Goal: Find specific page/section: Find specific page/section

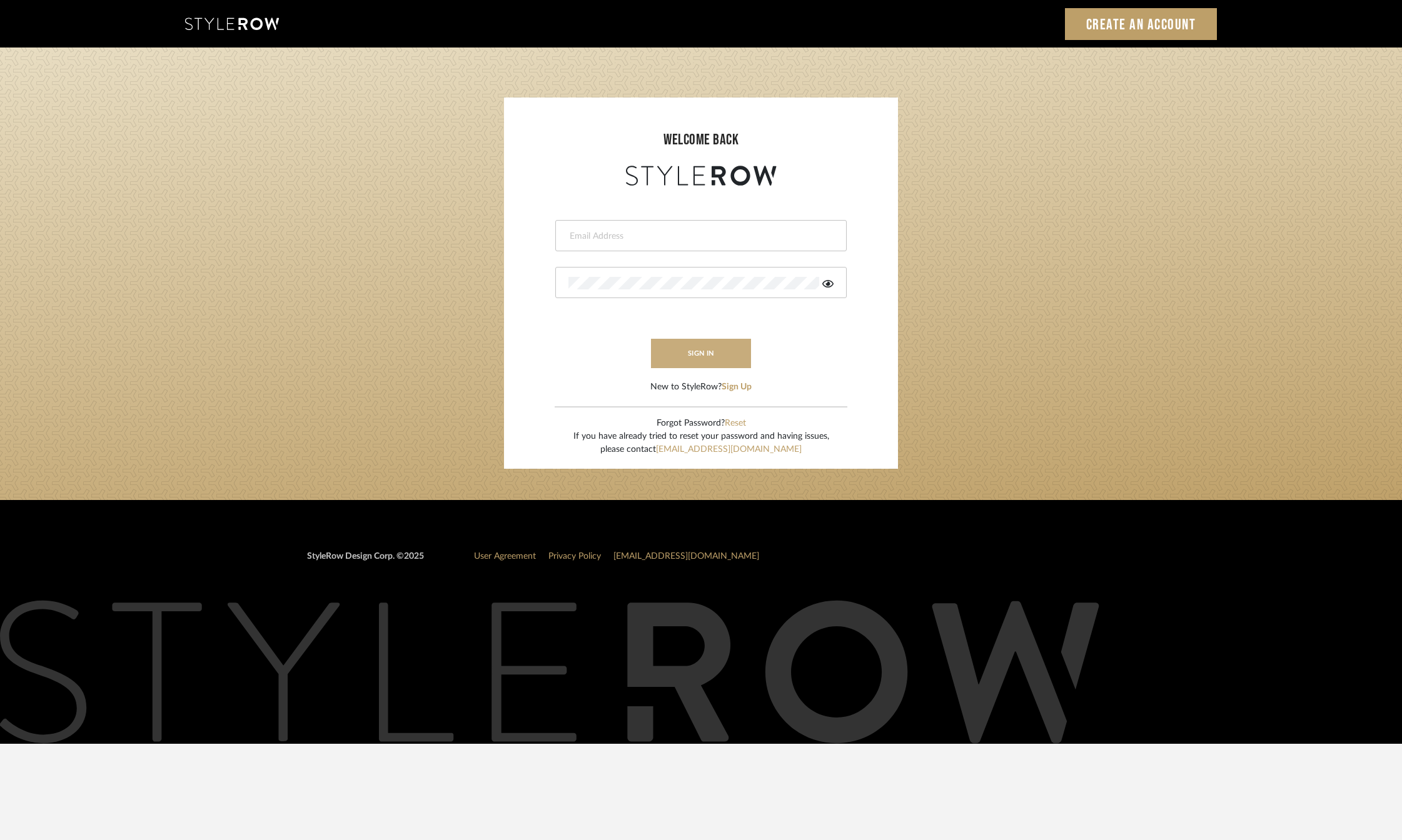
type input "[PERSON_NAME][EMAIL_ADDRESS][DOMAIN_NAME]"
click at [699, 360] on button "sign in" at bounding box center [701, 353] width 100 height 29
click at [710, 352] on button "sign in" at bounding box center [701, 353] width 100 height 29
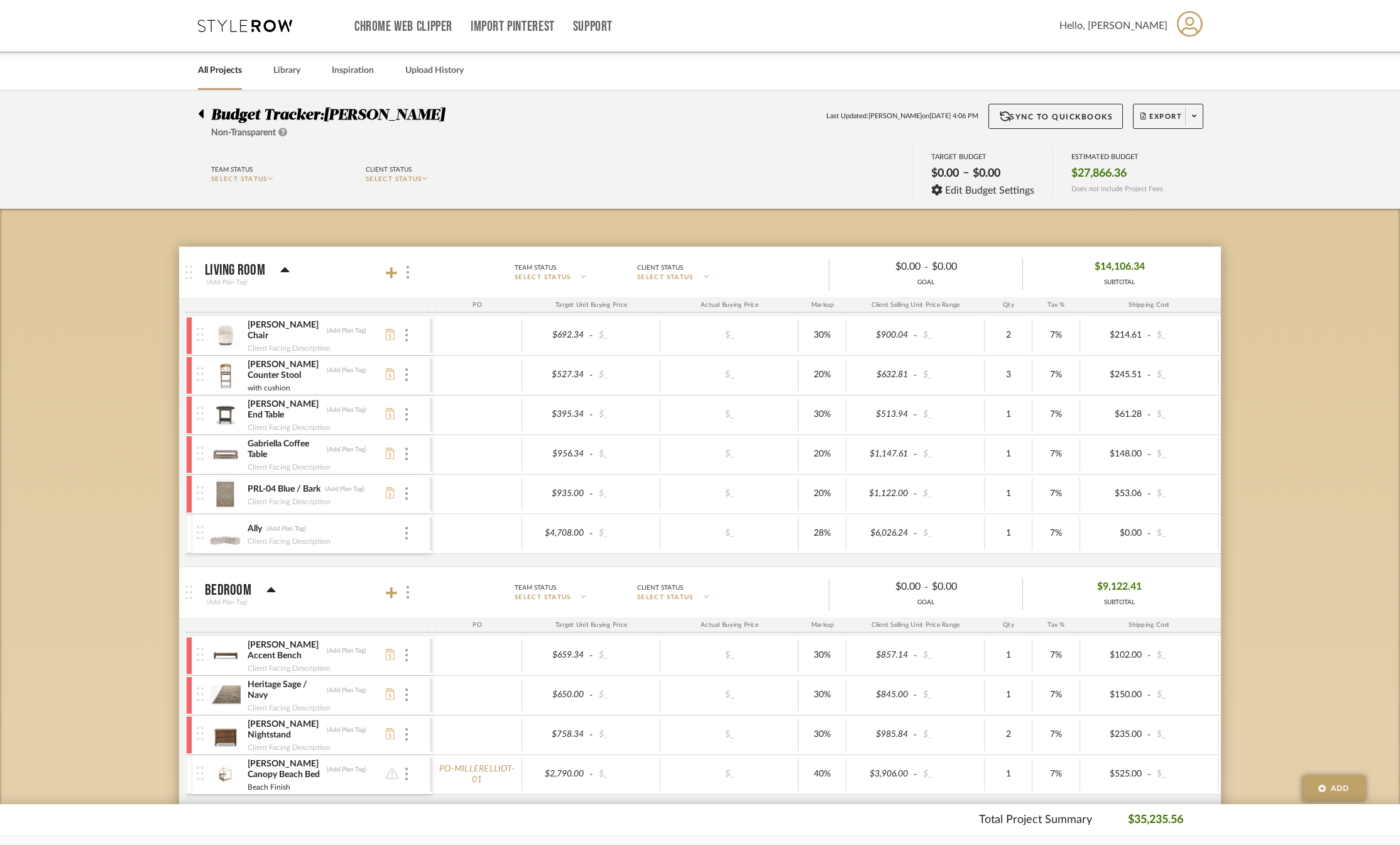
click at [229, 736] on img at bounding box center [226, 734] width 31 height 30
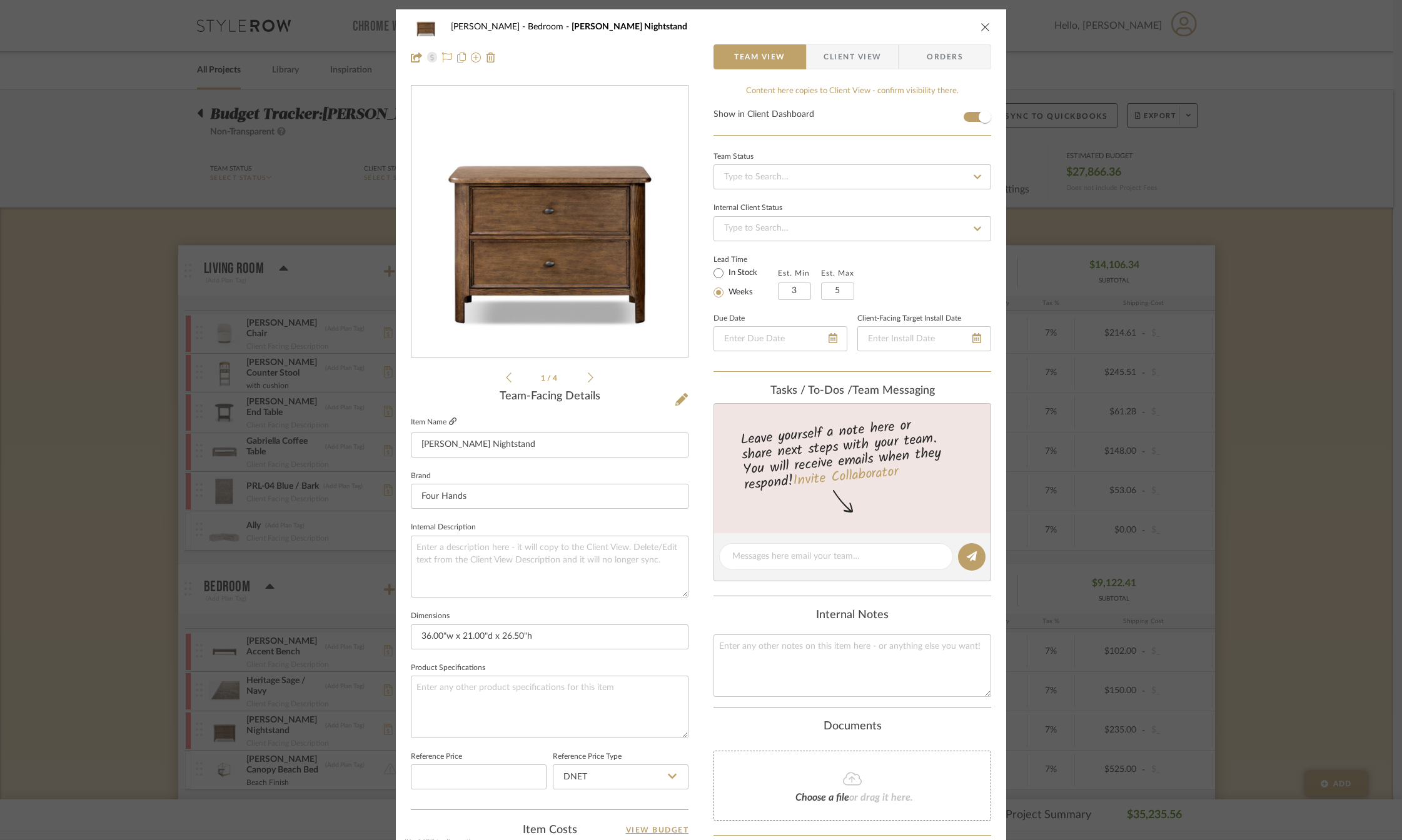
click at [449, 423] on icon at bounding box center [453, 421] width 7 height 7
